Goal: Information Seeking & Learning: Learn about a topic

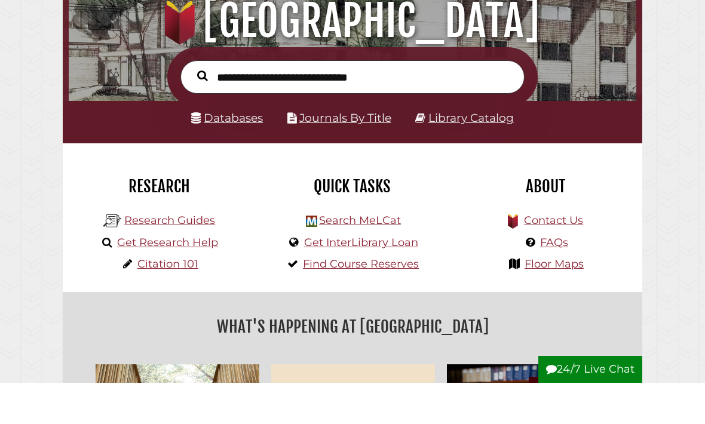
scroll to position [125, 0]
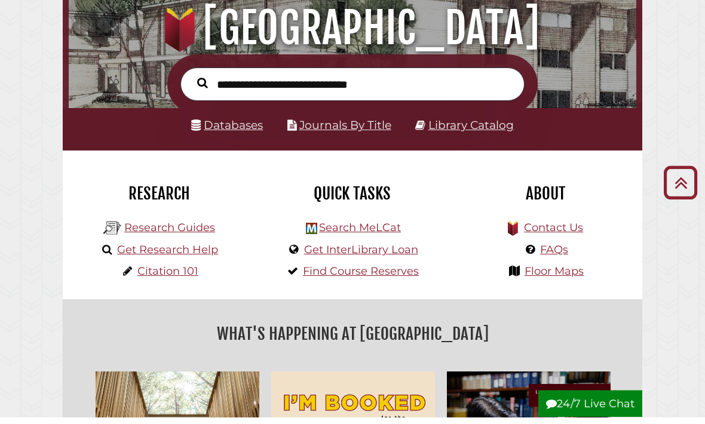
click at [241, 129] on link "Databases" at bounding box center [227, 132] width 72 height 14
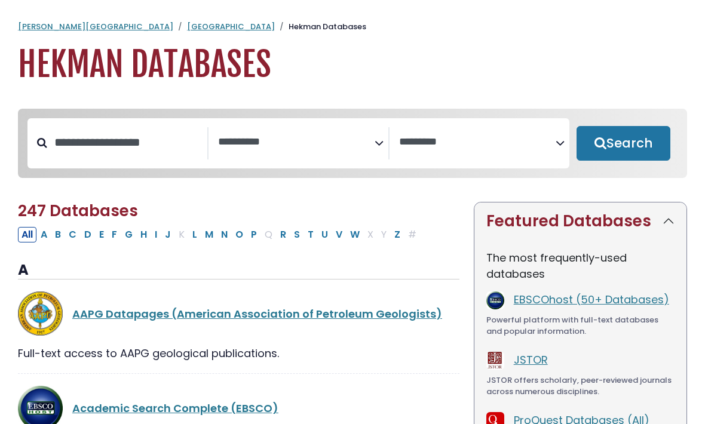
select select "Database Subject Filter"
select select "Database Vendors Filter"
click at [635, 298] on link "EBSCOhost (50+ Databases)" at bounding box center [591, 299] width 155 height 15
click at [624, 299] on link "EBSCOhost (50+ Databases)" at bounding box center [591, 299] width 155 height 15
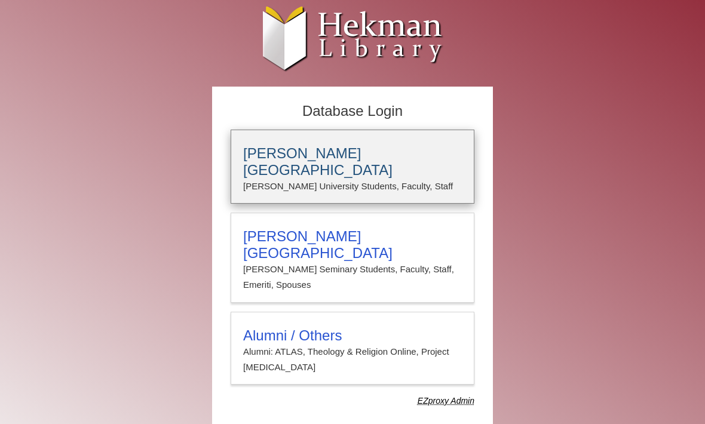
click at [327, 155] on h3 "Calvin University" at bounding box center [352, 161] width 219 height 33
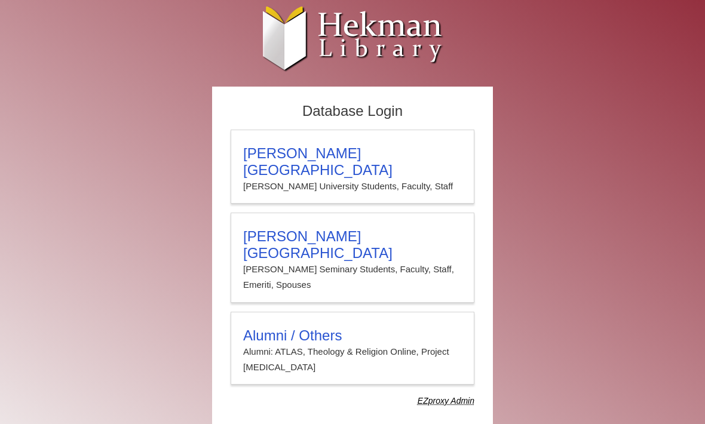
scroll to position [1, 0]
